Goal: Transaction & Acquisition: Purchase product/service

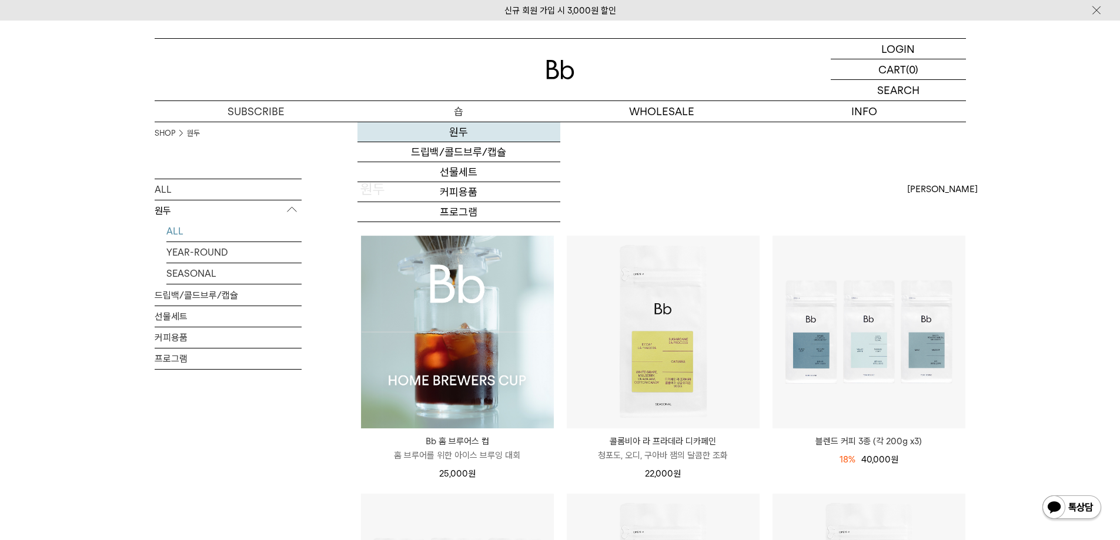
click at [462, 131] on link "원두" at bounding box center [458, 132] width 203 height 20
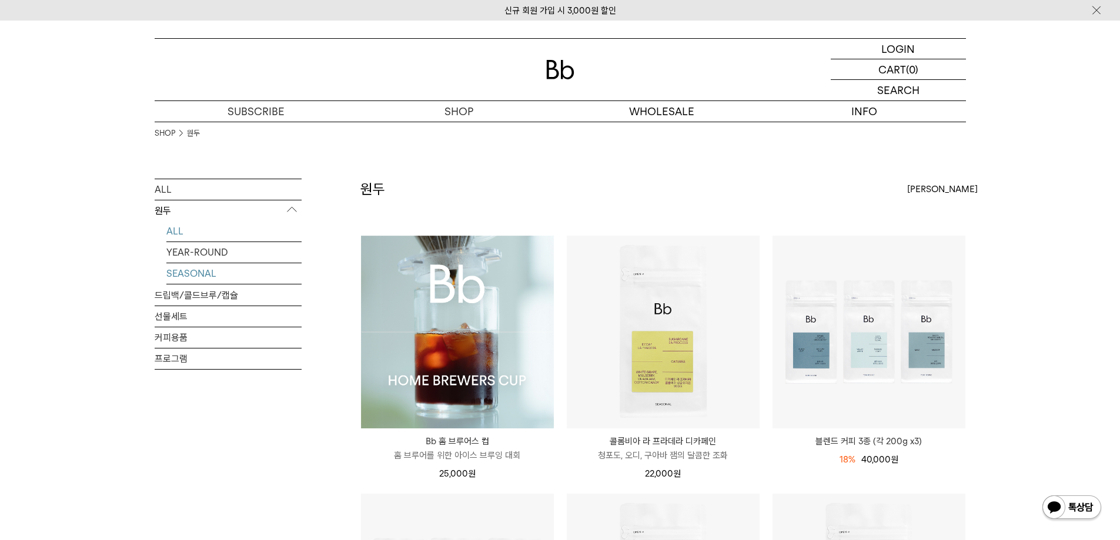
click at [202, 269] on link "SEASONAL" at bounding box center [233, 273] width 135 height 21
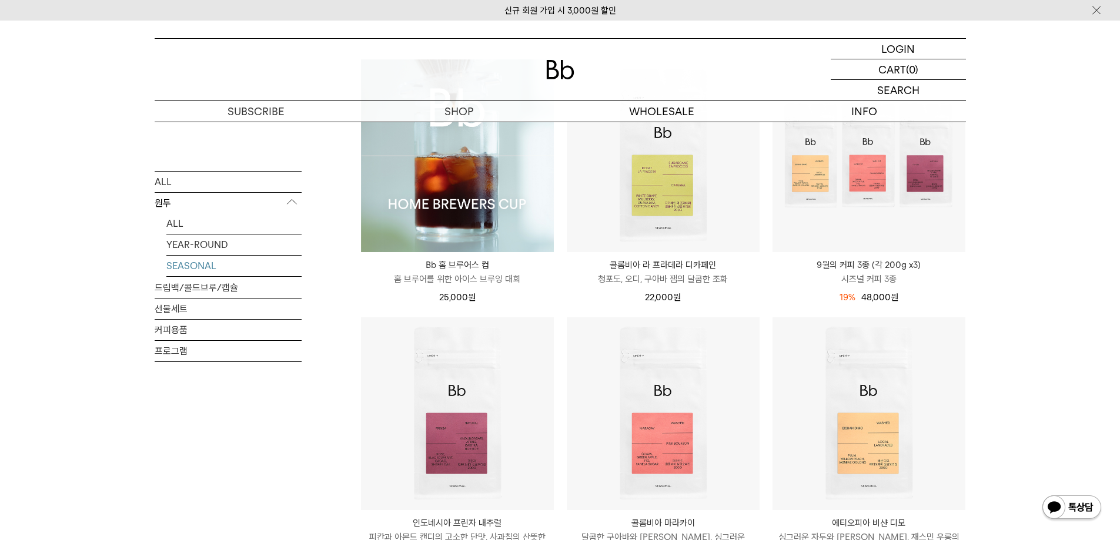
scroll to position [294, 0]
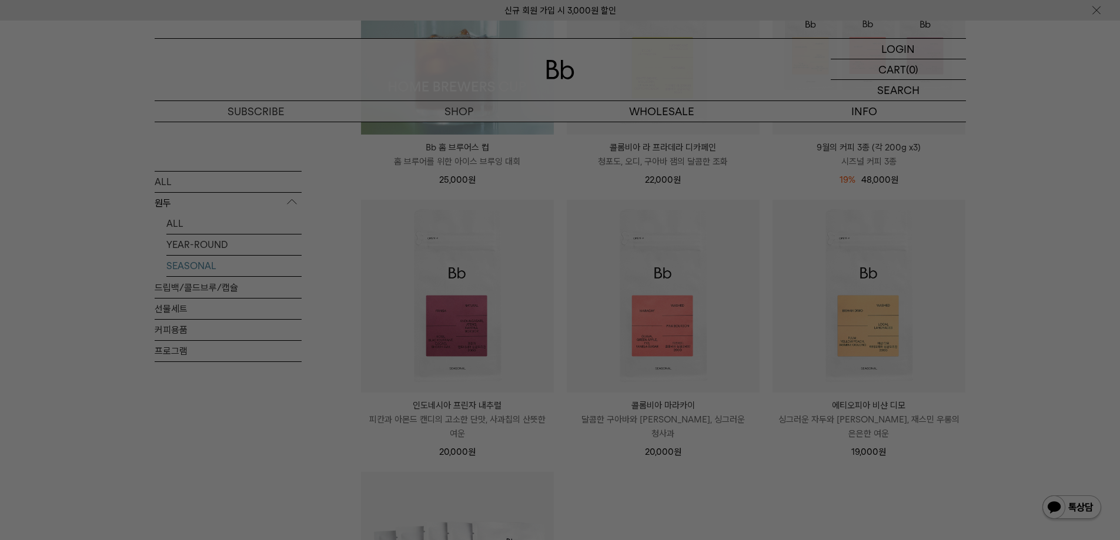
click at [1092, 131] on div at bounding box center [560, 270] width 1120 height 540
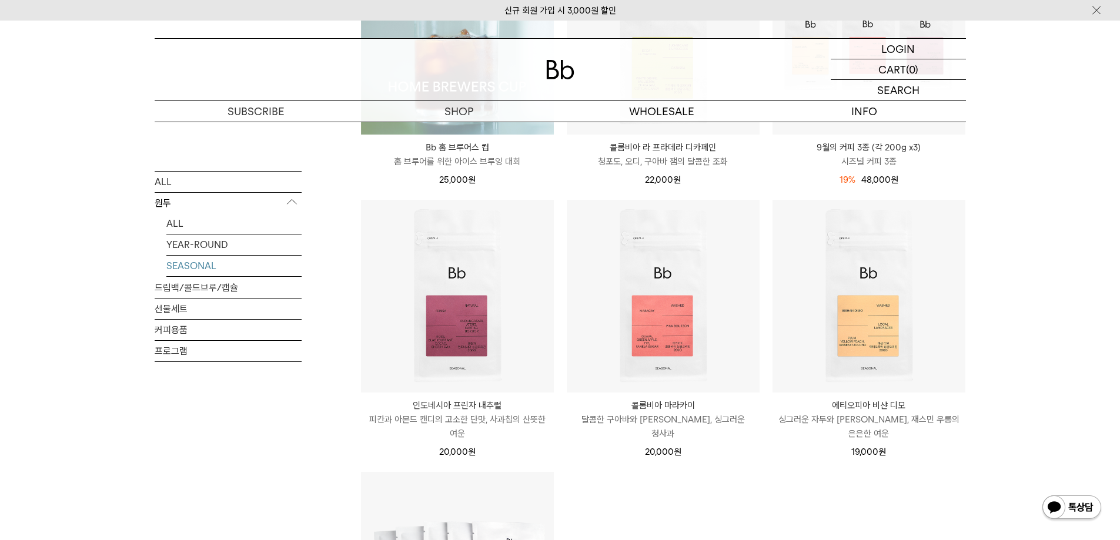
scroll to position [176, 0]
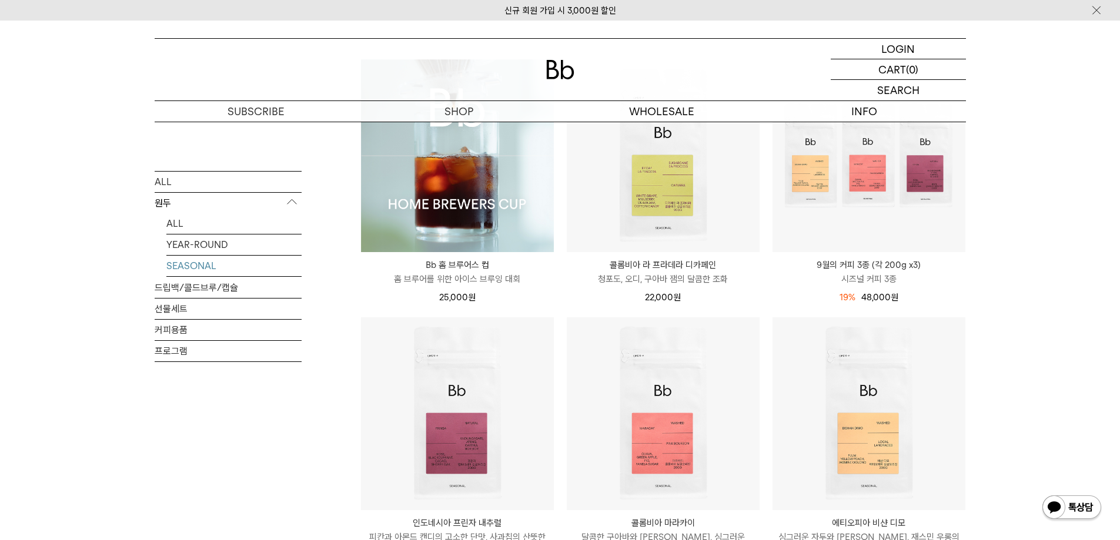
click at [530, 214] on img at bounding box center [457, 155] width 193 height 193
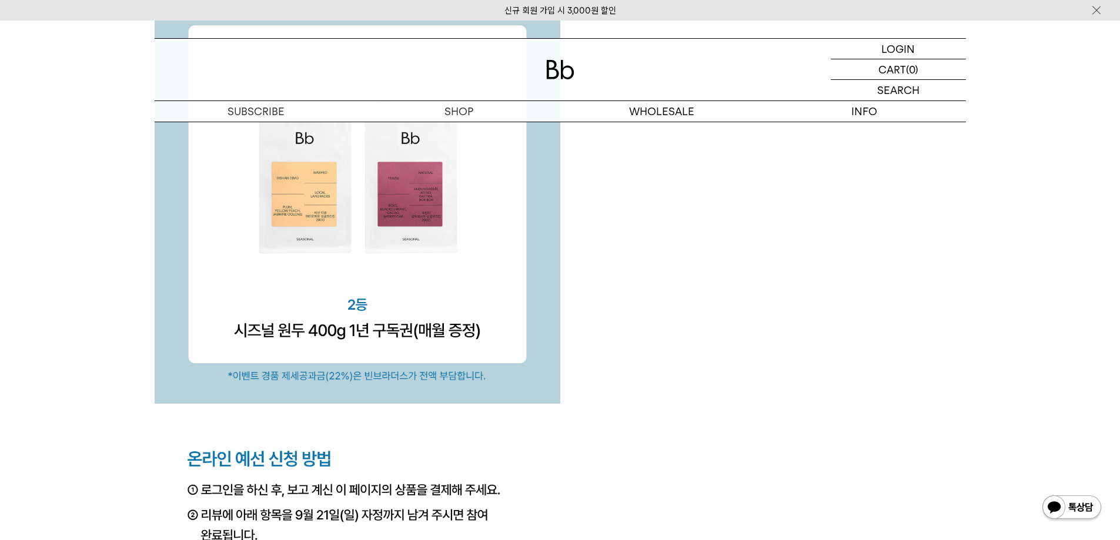
scroll to position [3587, 0]
drag, startPoint x: 595, startPoint y: 340, endPoint x: 601, endPoint y: 341, distance: 6.0
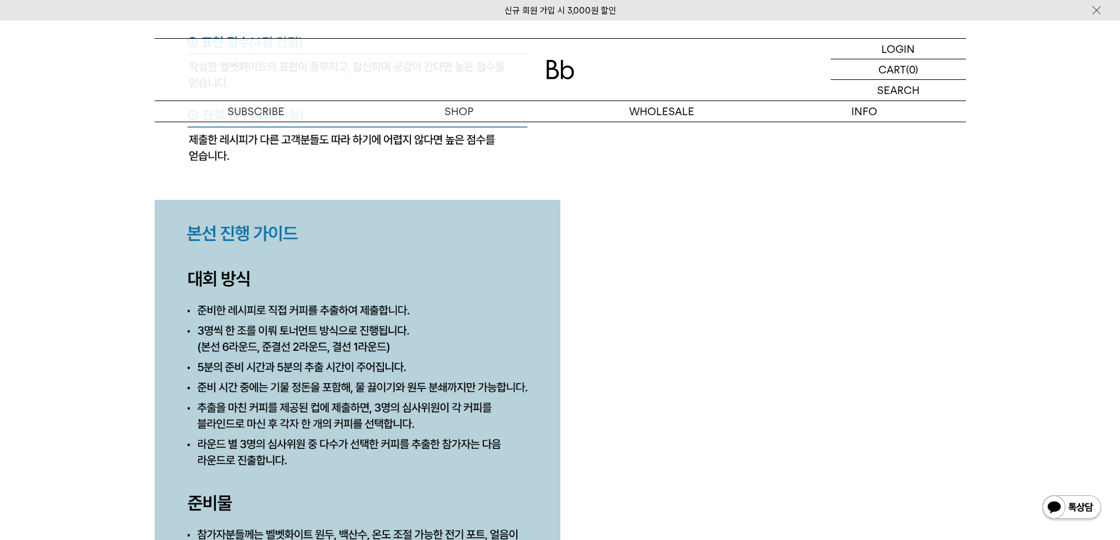
scroll to position [4763, 0]
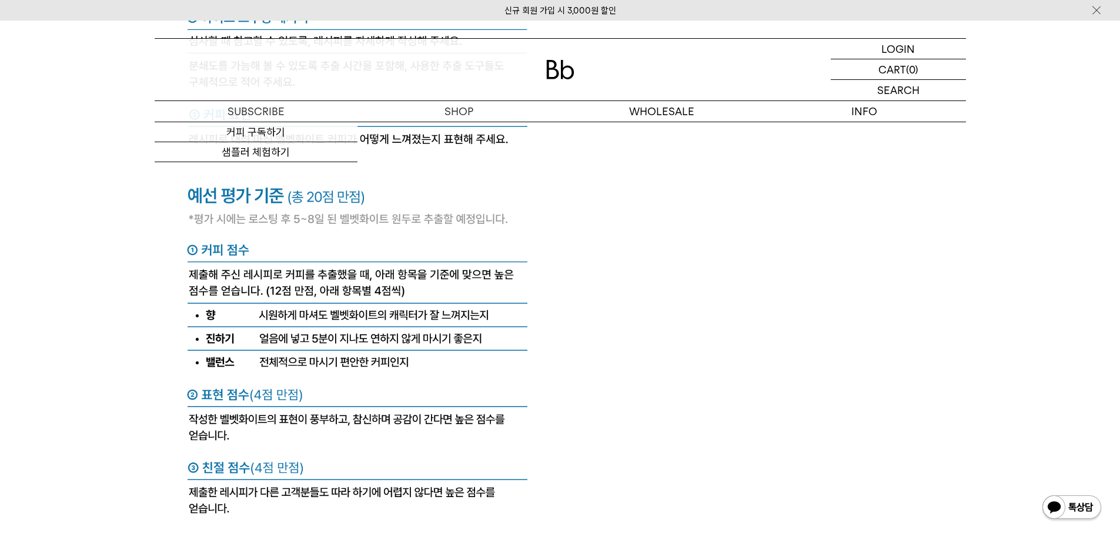
drag, startPoint x: 220, startPoint y: 160, endPoint x: 229, endPoint y: 158, distance: 9.0
